Goal: Task Accomplishment & Management: Use online tool/utility

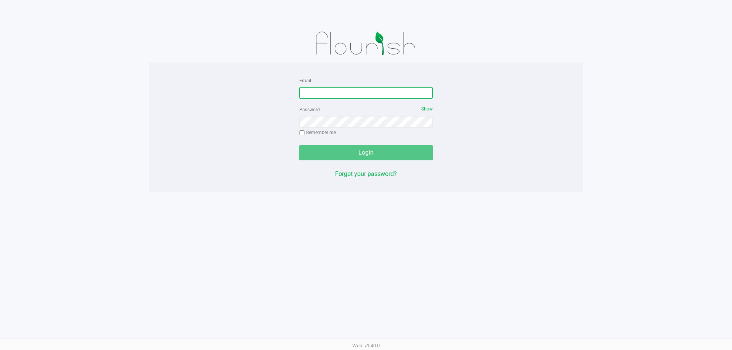
click at [327, 97] on input "Email" at bounding box center [365, 92] width 133 height 11
type input "[EMAIL_ADDRESS][DOMAIN_NAME]"
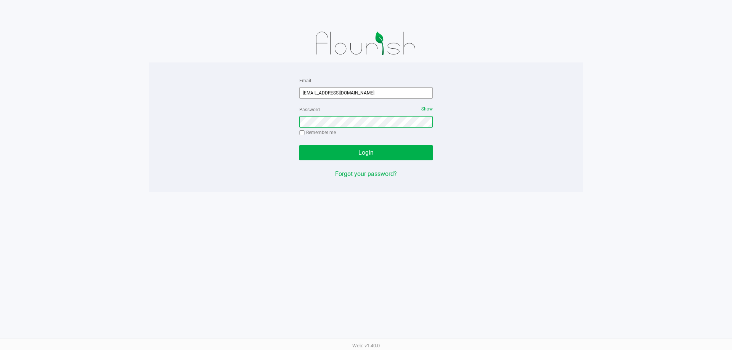
click at [299, 145] on button "Login" at bounding box center [365, 152] width 133 height 15
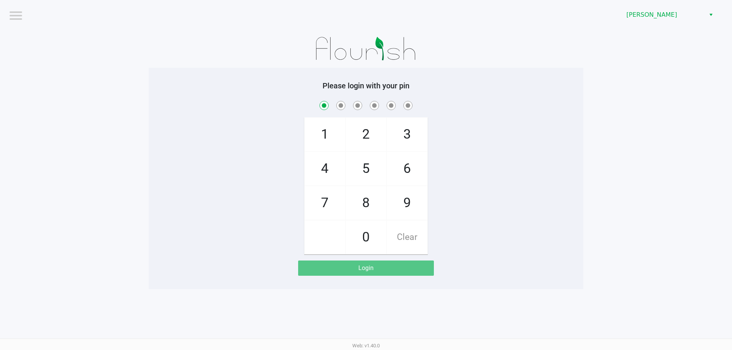
checkbox input "true"
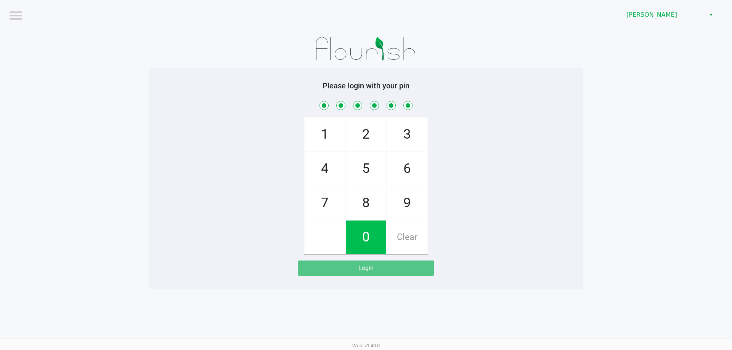
checkbox input "true"
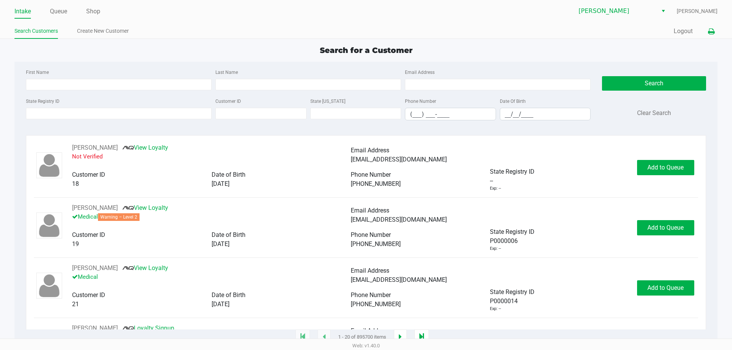
click at [713, 30] on icon at bounding box center [711, 31] width 6 height 5
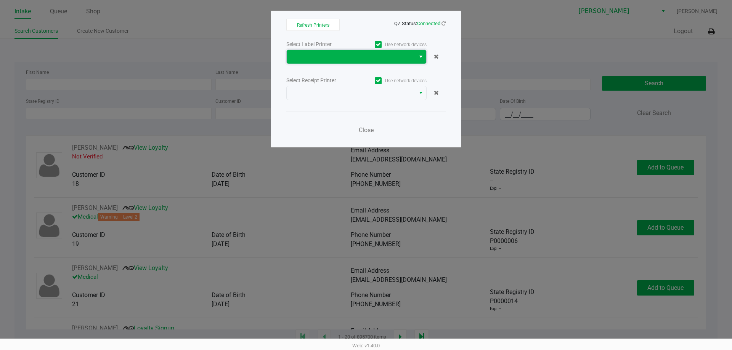
click at [354, 59] on span at bounding box center [350, 56] width 119 height 9
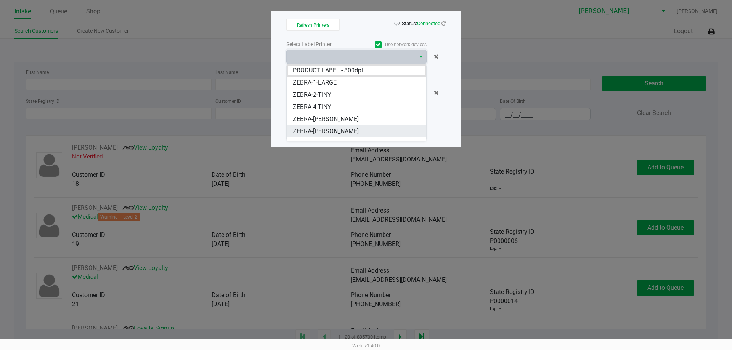
click at [335, 127] on span "ZEBRA-[PERSON_NAME]" at bounding box center [326, 131] width 66 height 9
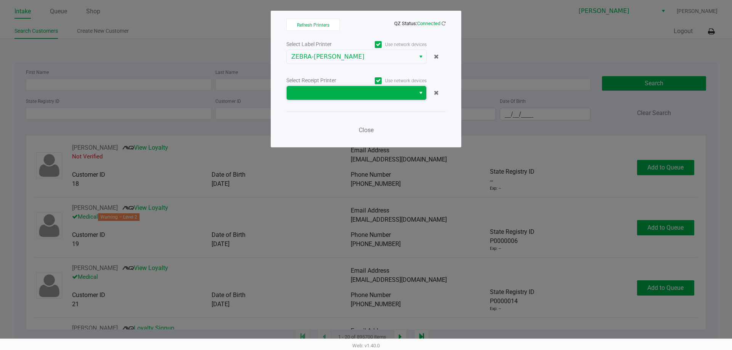
click at [344, 93] on span at bounding box center [350, 92] width 119 height 9
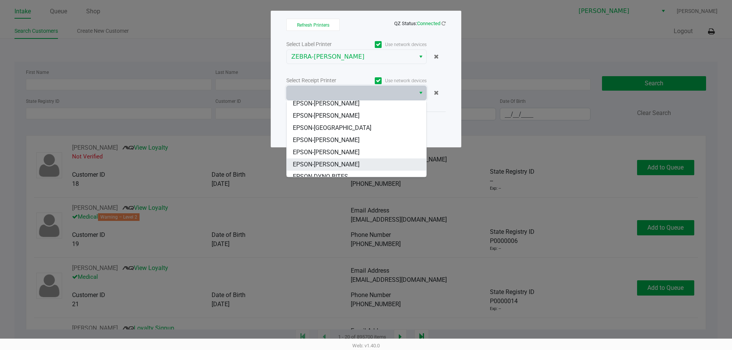
scroll to position [34, 0]
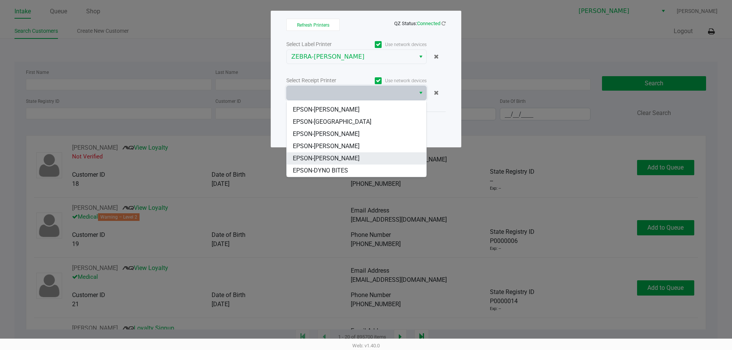
click at [328, 155] on span "EPSON-[PERSON_NAME]" at bounding box center [326, 158] width 67 height 9
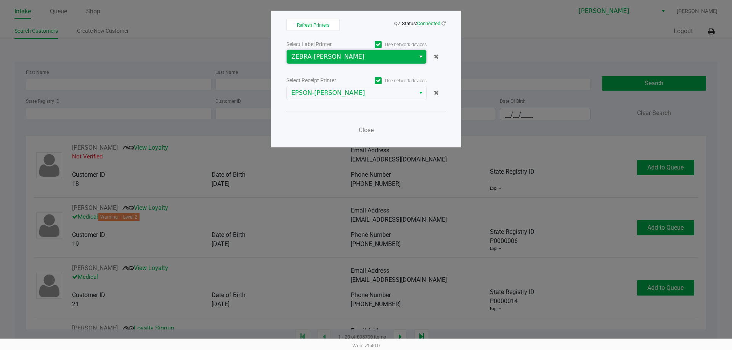
click at [369, 52] on span "ZEBRA-[PERSON_NAME]" at bounding box center [350, 56] width 119 height 9
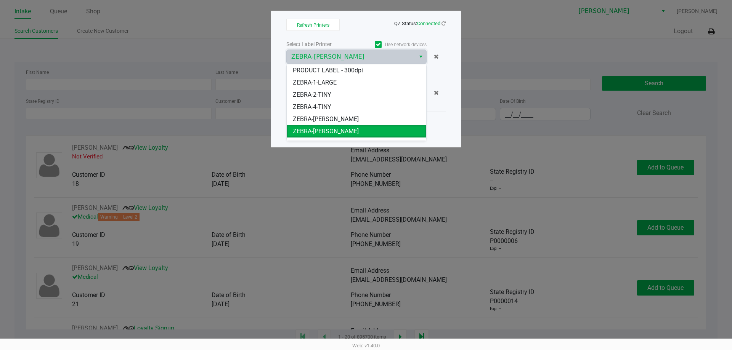
click at [340, 131] on span "ZEBRA-[PERSON_NAME]" at bounding box center [326, 131] width 66 height 9
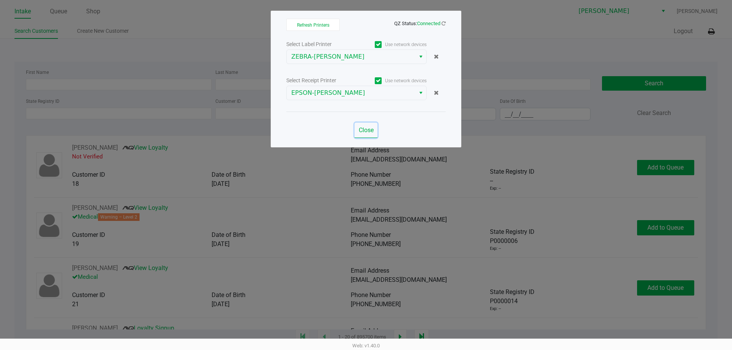
click at [367, 131] on span "Close" at bounding box center [366, 129] width 15 height 7
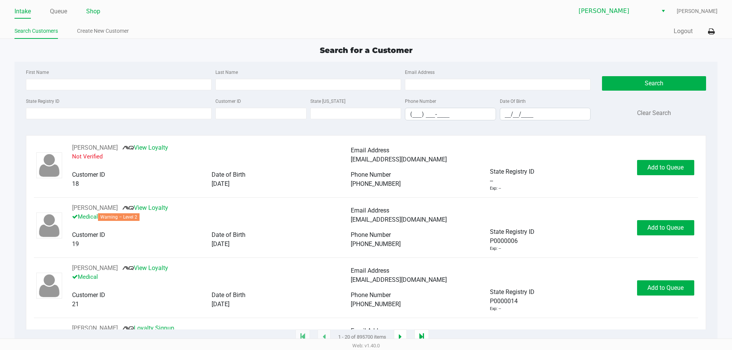
click at [98, 12] on link "Shop" at bounding box center [93, 11] width 14 height 11
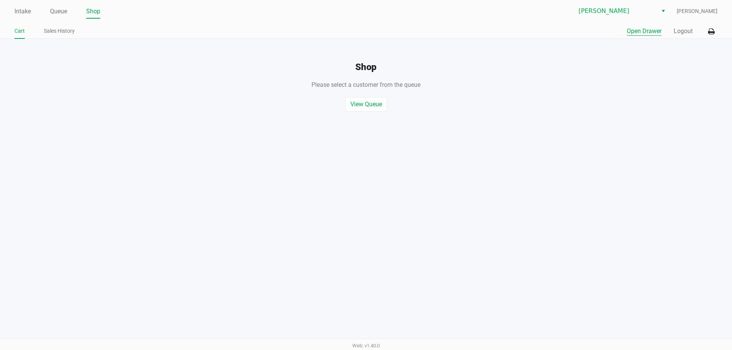
click at [632, 31] on button "Open Drawer" at bounding box center [643, 31] width 35 height 9
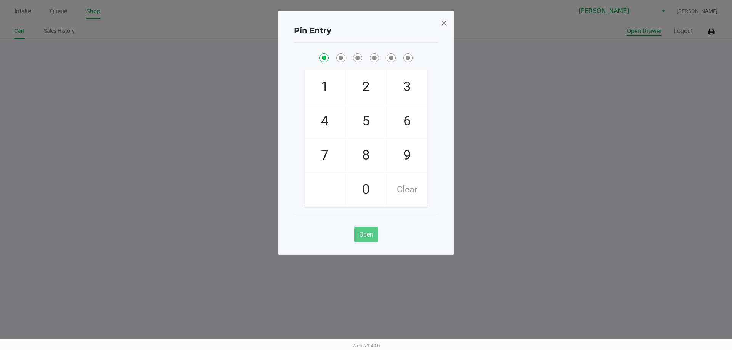
checkbox input "true"
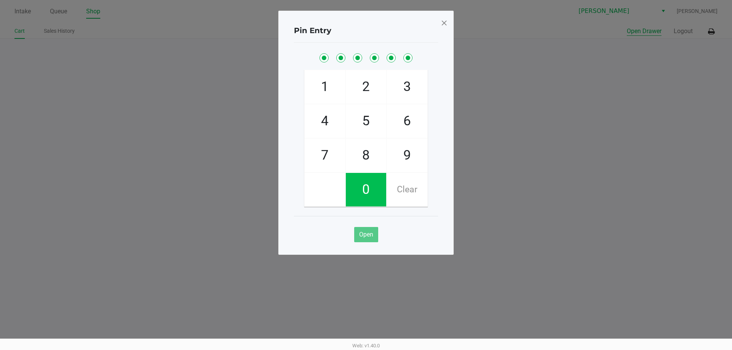
checkbox input "true"
click at [445, 20] on span at bounding box center [443, 23] width 7 height 12
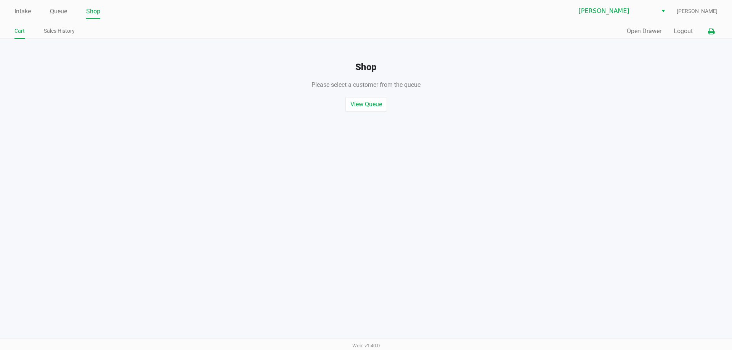
click at [707, 32] on button at bounding box center [710, 31] width 13 height 14
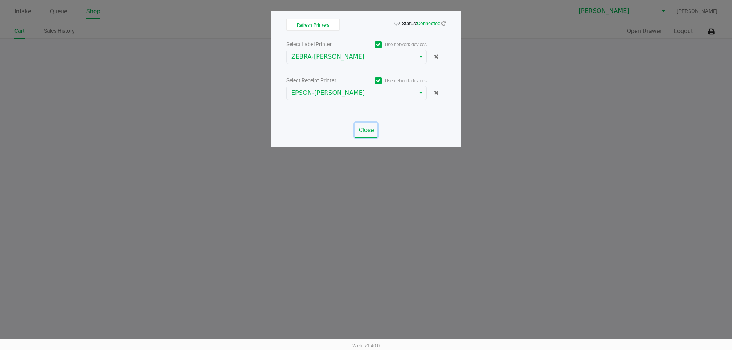
click at [362, 130] on span "Close" at bounding box center [366, 129] width 15 height 7
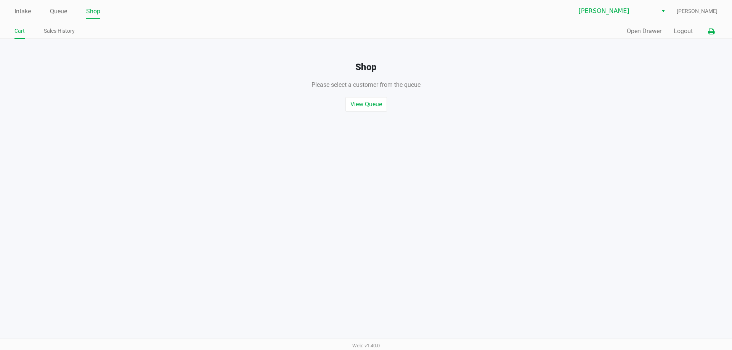
click at [712, 32] on icon at bounding box center [711, 31] width 6 height 5
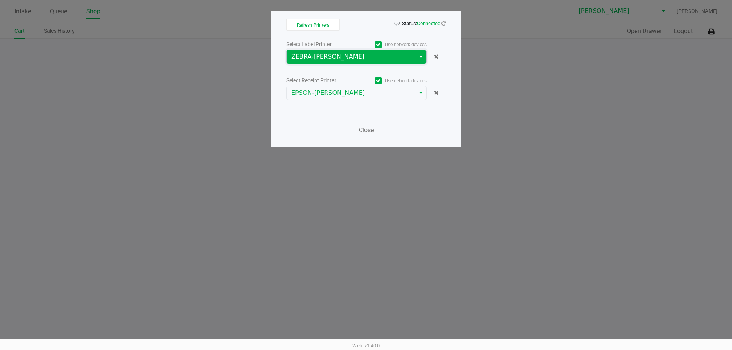
click at [375, 58] on span "ZEBRA-[PERSON_NAME]" at bounding box center [350, 56] width 119 height 9
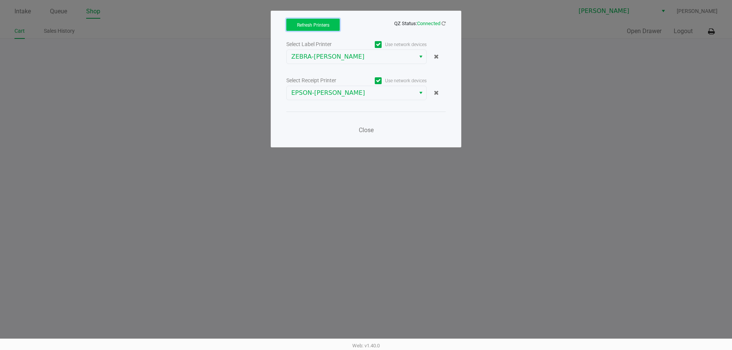
click at [320, 24] on span "Refresh Printers" at bounding box center [313, 24] width 32 height 5
click at [507, 22] on ngb-modal-window "Refresh Printers QZ Status: Connected Select Label Printer Use network devices …" at bounding box center [366, 175] width 732 height 350
click at [359, 130] on span "Close" at bounding box center [366, 129] width 15 height 7
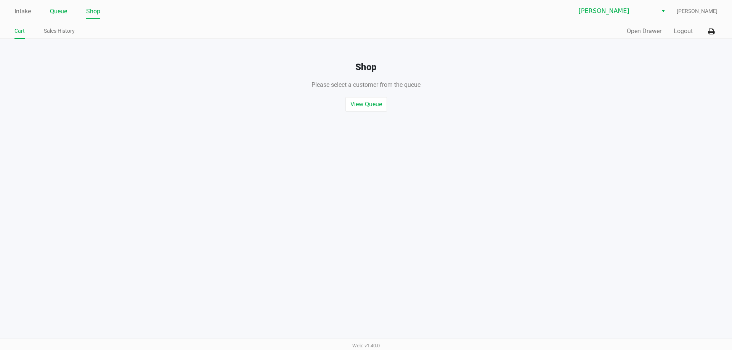
drag, startPoint x: 57, startPoint y: 10, endPoint x: 56, endPoint y: 24, distance: 14.9
click at [57, 10] on link "Queue" at bounding box center [58, 11] width 17 height 11
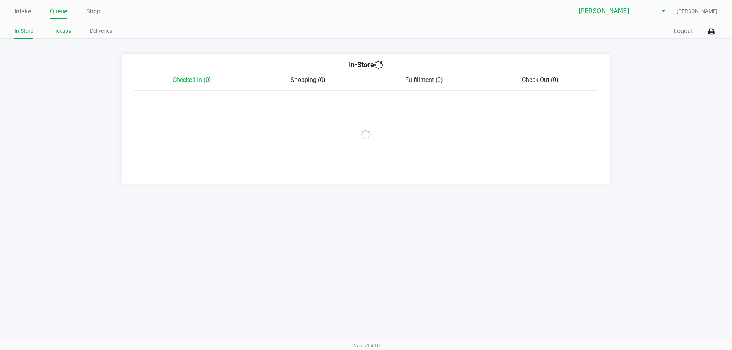
click at [60, 29] on link "Pickups" at bounding box center [61, 31] width 19 height 10
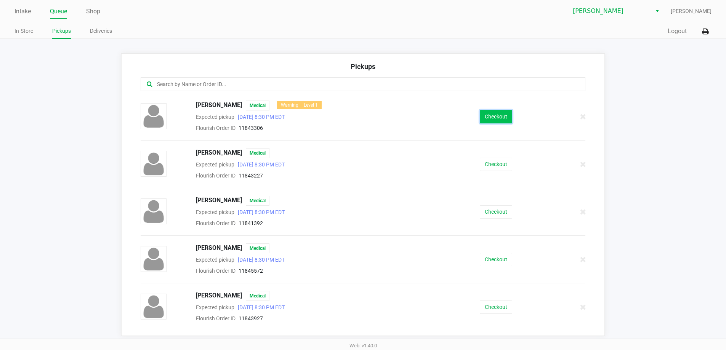
click at [496, 117] on button "Checkout" at bounding box center [496, 116] width 32 height 13
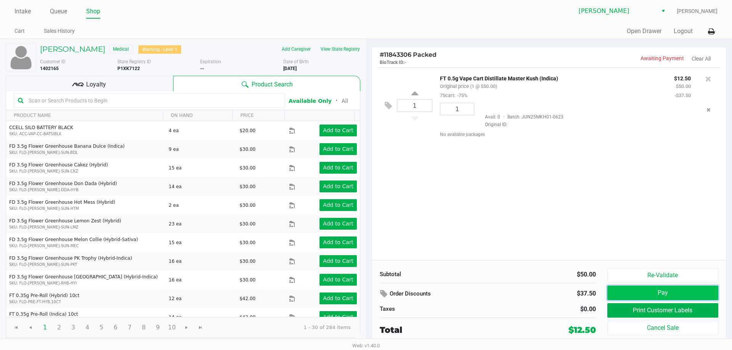
click at [645, 294] on button "Pay" at bounding box center [662, 293] width 111 height 14
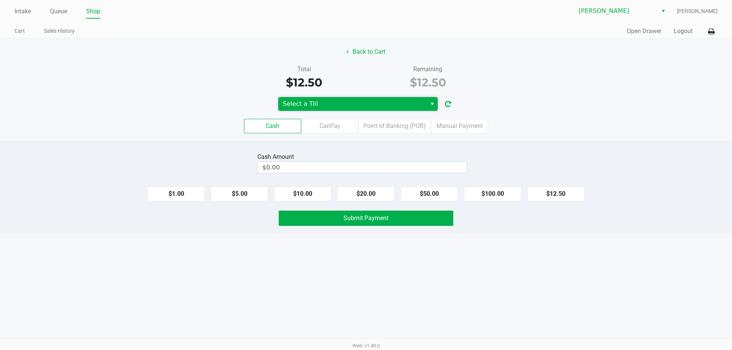
click at [308, 101] on span "Select a Till" at bounding box center [352, 103] width 139 height 9
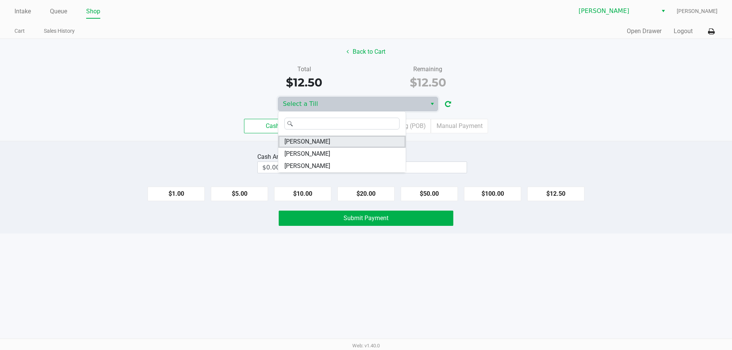
click at [311, 140] on span "[PERSON_NAME]" at bounding box center [307, 141] width 46 height 9
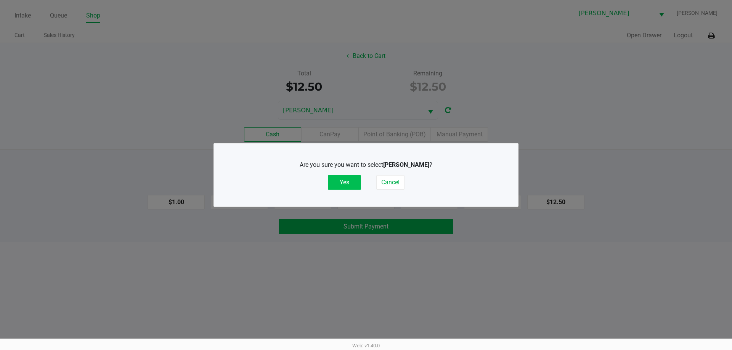
click at [340, 178] on button "Yes" at bounding box center [344, 182] width 33 height 14
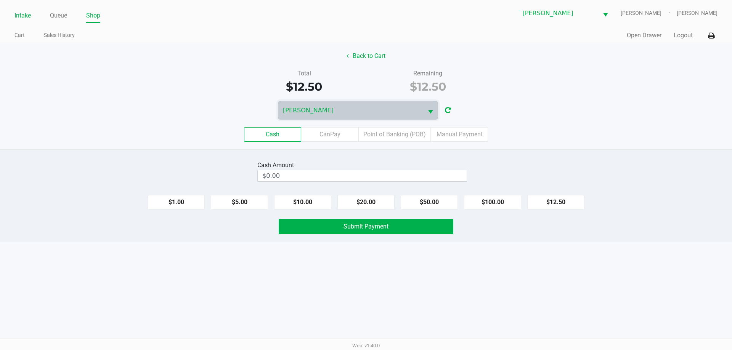
click at [21, 16] on link "Intake" at bounding box center [22, 15] width 16 height 11
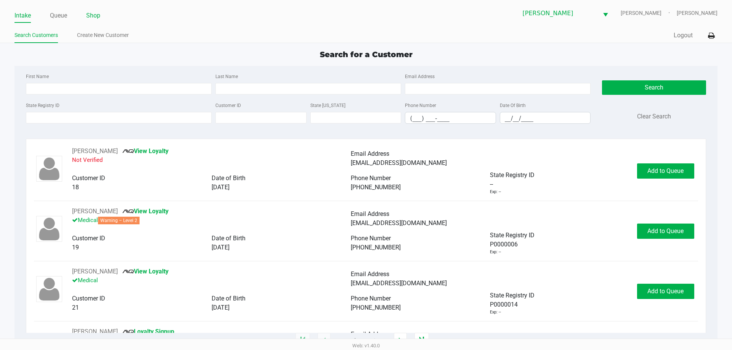
click at [90, 14] on link "Shop" at bounding box center [93, 15] width 14 height 11
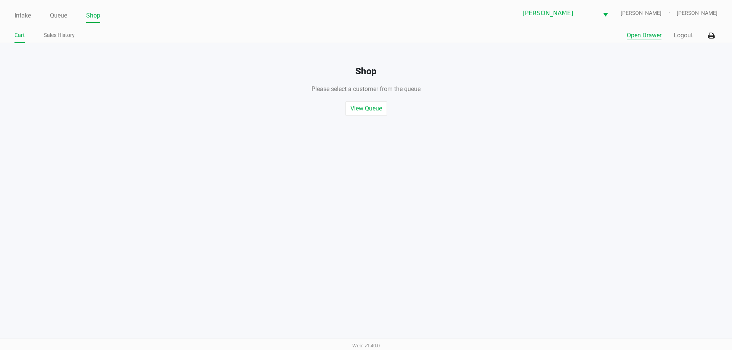
click at [640, 39] on button "Open Drawer" at bounding box center [643, 35] width 35 height 9
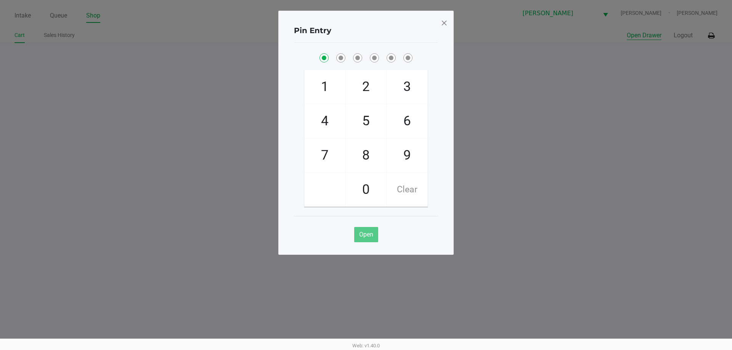
checkbox input "true"
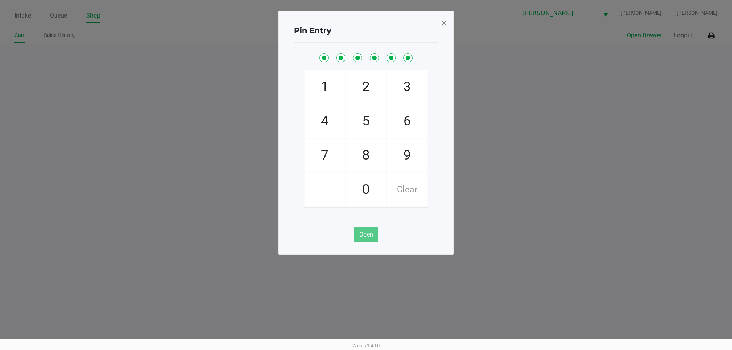
checkbox input "true"
click at [439, 20] on div "Pin Entry 1 4 7 2 5 8 0 3 6 9 Clear Open" at bounding box center [365, 133] width 175 height 244
click at [441, 21] on span at bounding box center [443, 23] width 7 height 12
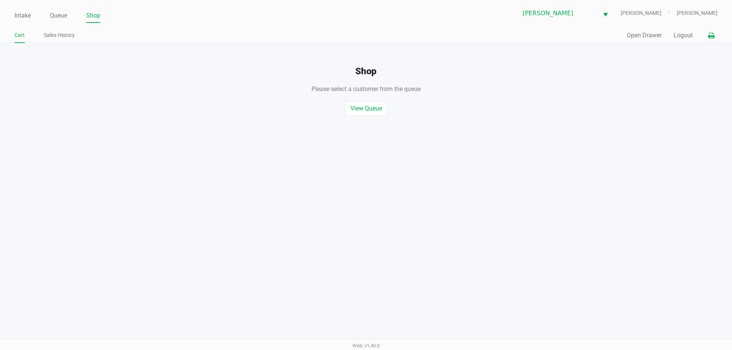
click at [712, 37] on icon at bounding box center [711, 35] width 6 height 5
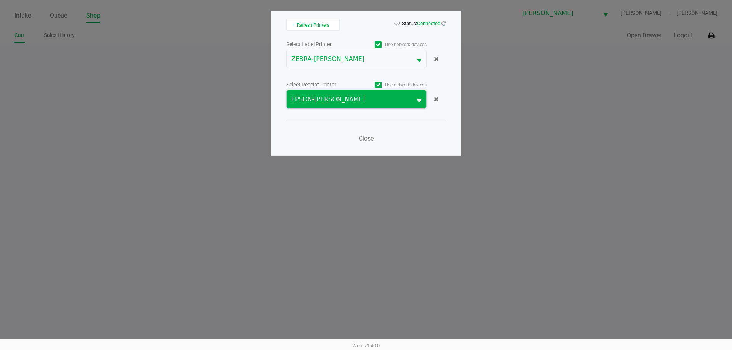
click at [355, 96] on span "EPSON-[PERSON_NAME]" at bounding box center [349, 99] width 116 height 9
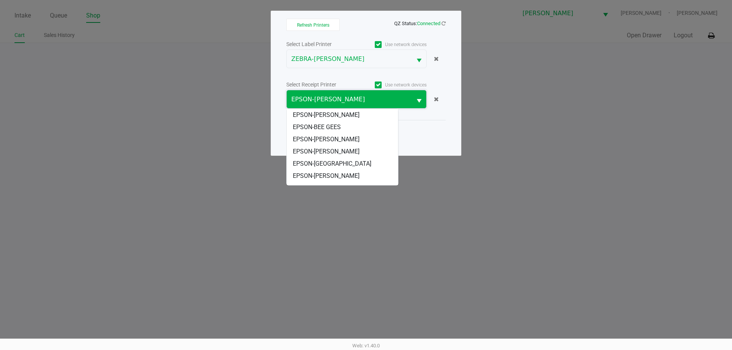
scroll to position [21, 0]
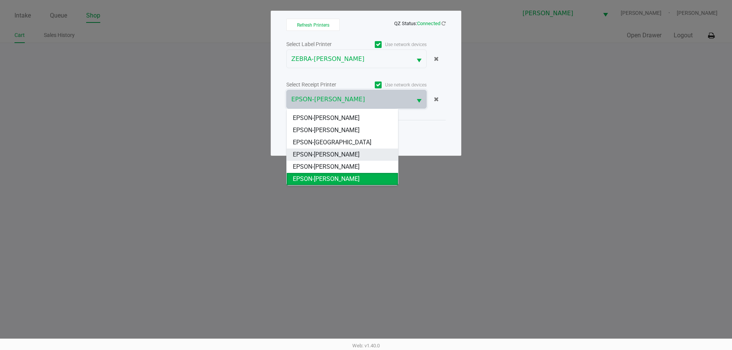
click at [353, 150] on span "EPSON-[PERSON_NAME]" at bounding box center [326, 154] width 67 height 9
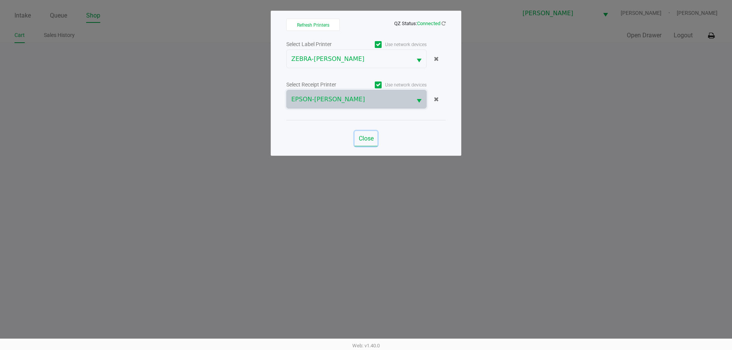
click at [361, 138] on span "Close" at bounding box center [366, 138] width 15 height 7
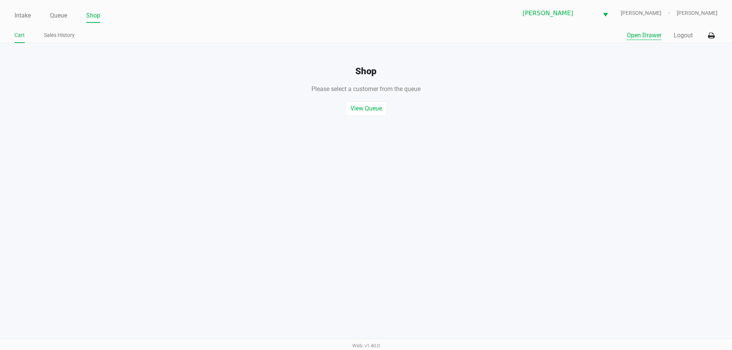
click at [647, 35] on button "Open Drawer" at bounding box center [643, 35] width 35 height 9
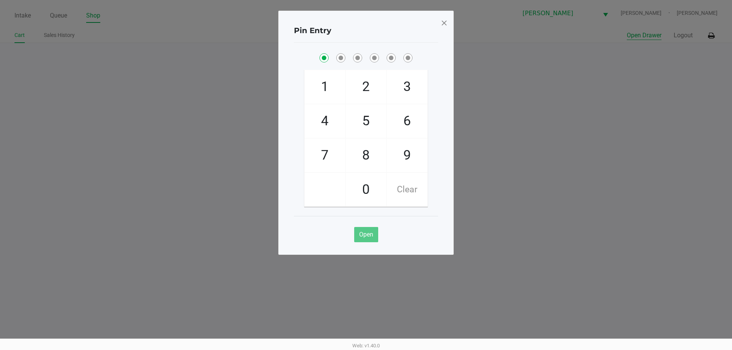
checkbox input "true"
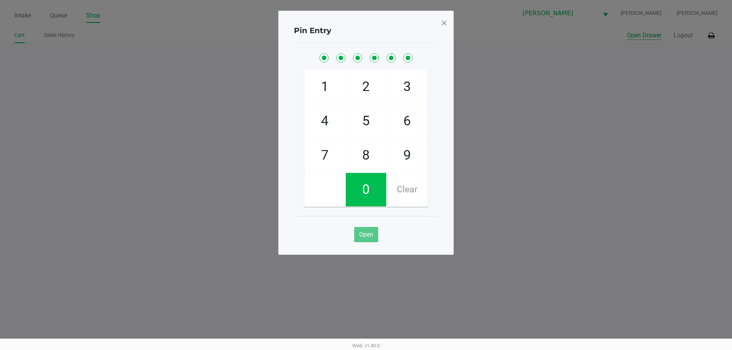
checkbox input "true"
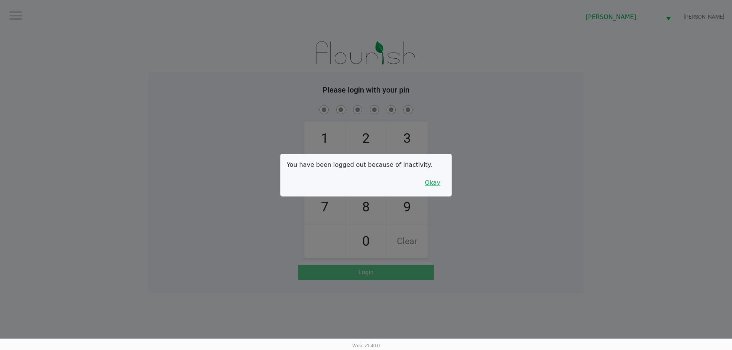
click at [439, 189] on button "Okay" at bounding box center [432, 183] width 26 height 14
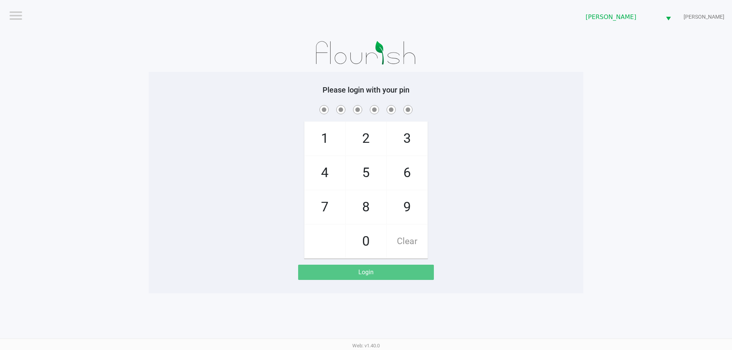
click at [447, 179] on div "1 4 7 2 5 8 0 3 6 9 Clear" at bounding box center [366, 181] width 434 height 155
checkbox input "true"
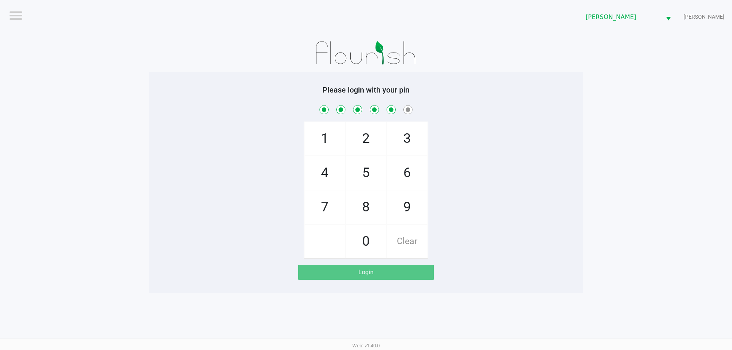
checkbox input "true"
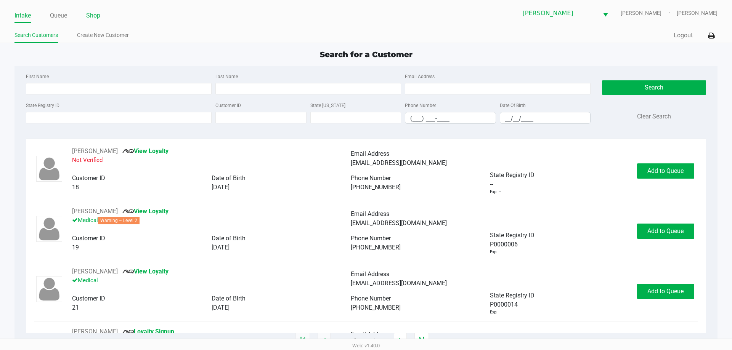
click at [93, 14] on link "Shop" at bounding box center [93, 15] width 14 height 11
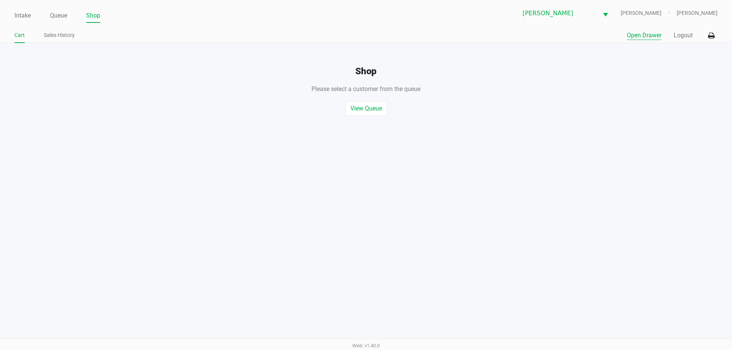
click at [639, 36] on button "Open Drawer" at bounding box center [643, 35] width 35 height 9
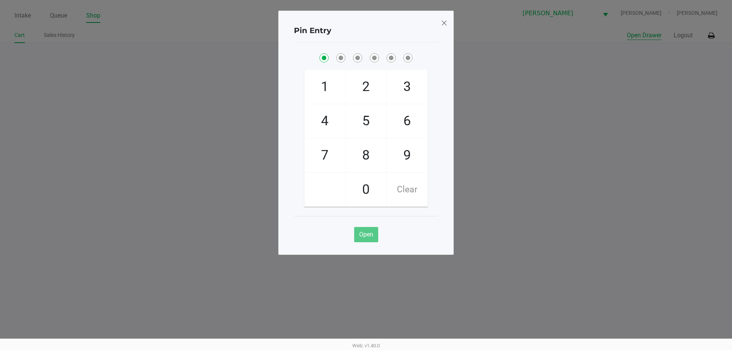
checkbox input "true"
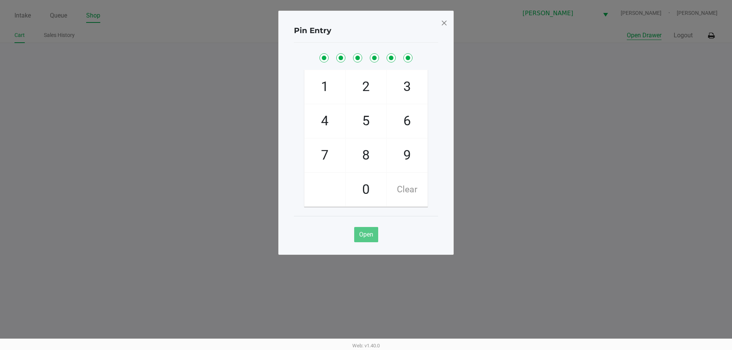
checkbox input "true"
click at [442, 22] on span at bounding box center [443, 23] width 7 height 12
